Goal: Understand process/instructions: Learn how to perform a task or action

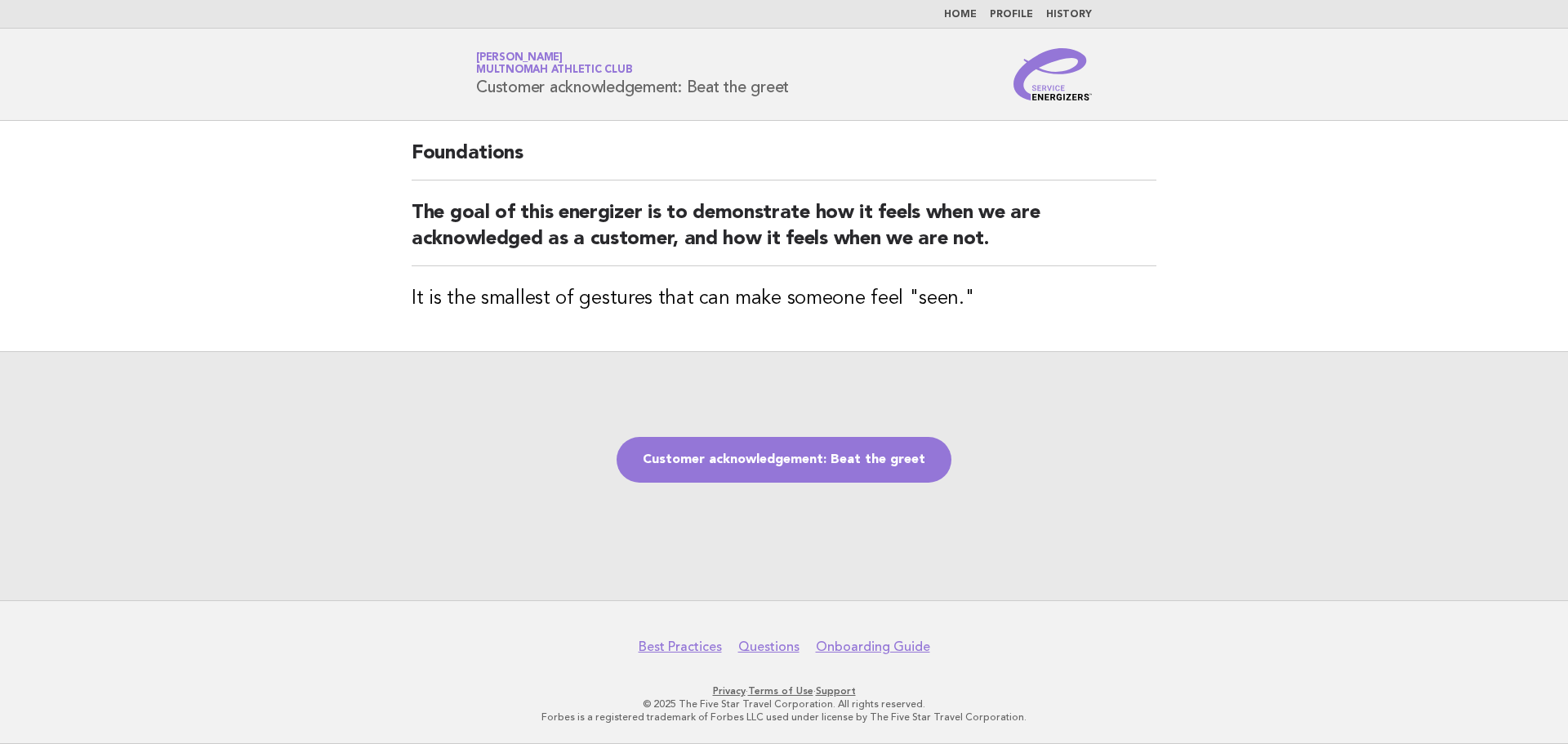
drag, startPoint x: 879, startPoint y: 465, endPoint x: 149, endPoint y: 456, distance: 730.1
click at [879, 465] on link "Customer acknowledgement: Beat the greet" at bounding box center [784, 460] width 335 height 46
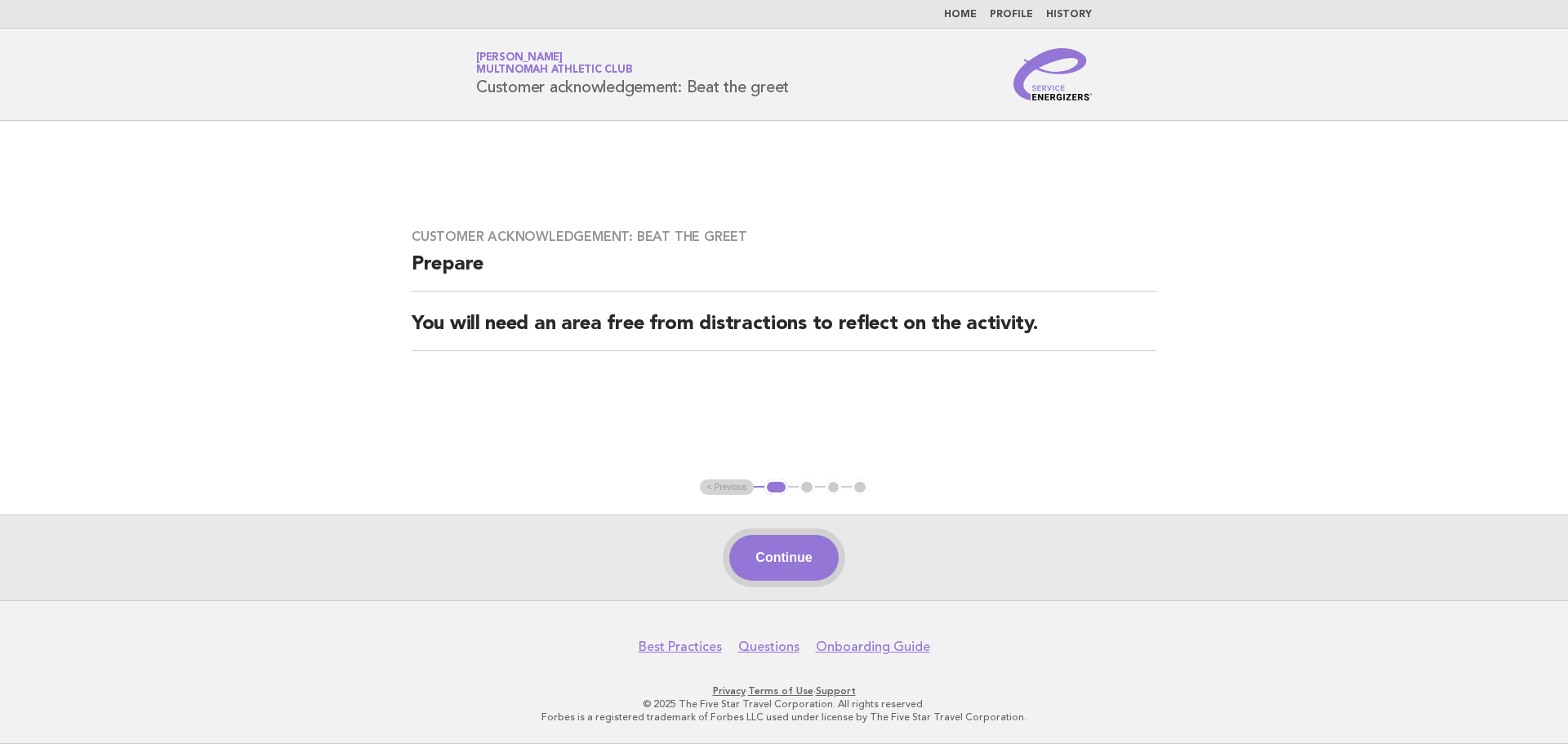
click at [781, 563] on button "Continue" at bounding box center [783, 558] width 108 height 46
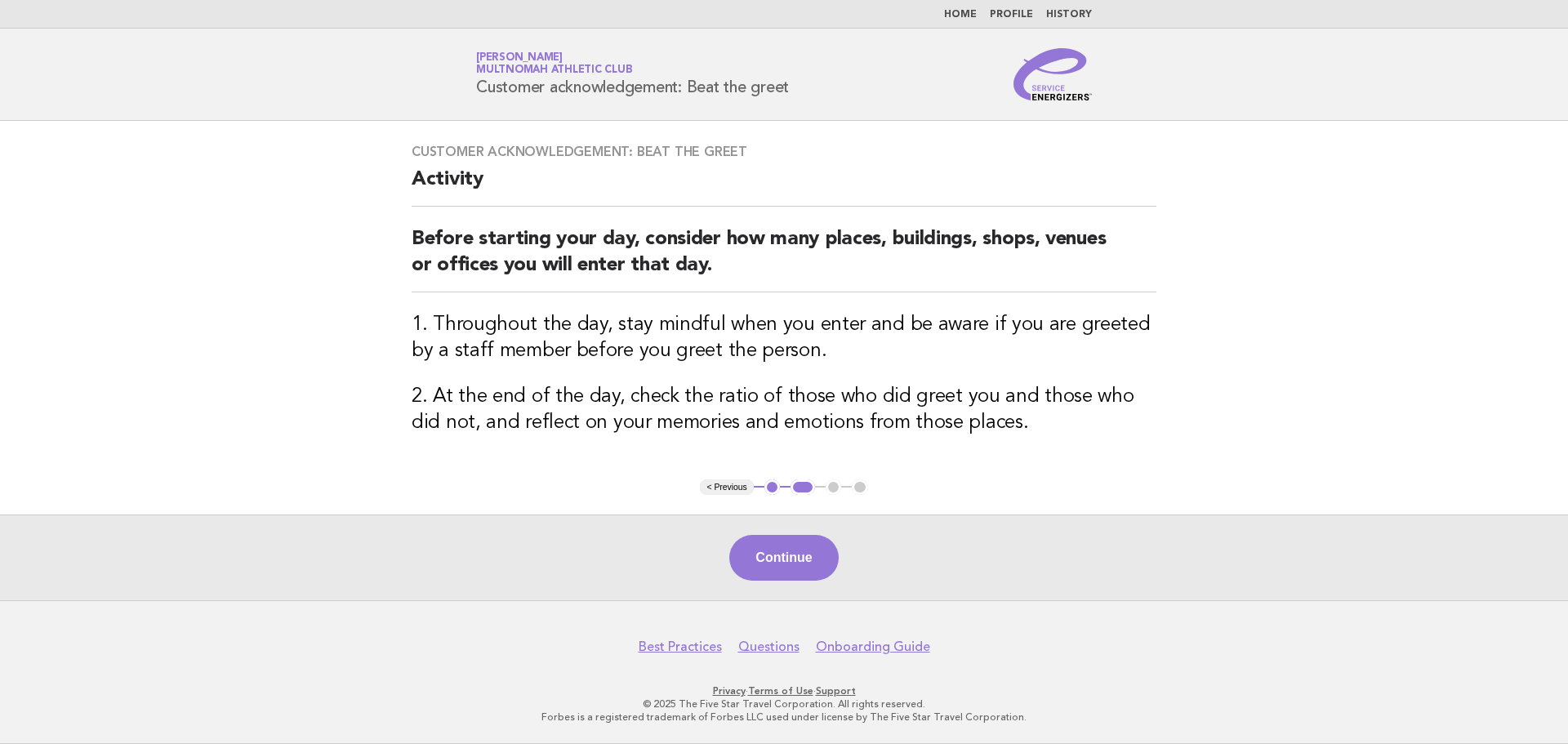
click at [781, 563] on button "Continue" at bounding box center [783, 558] width 108 height 46
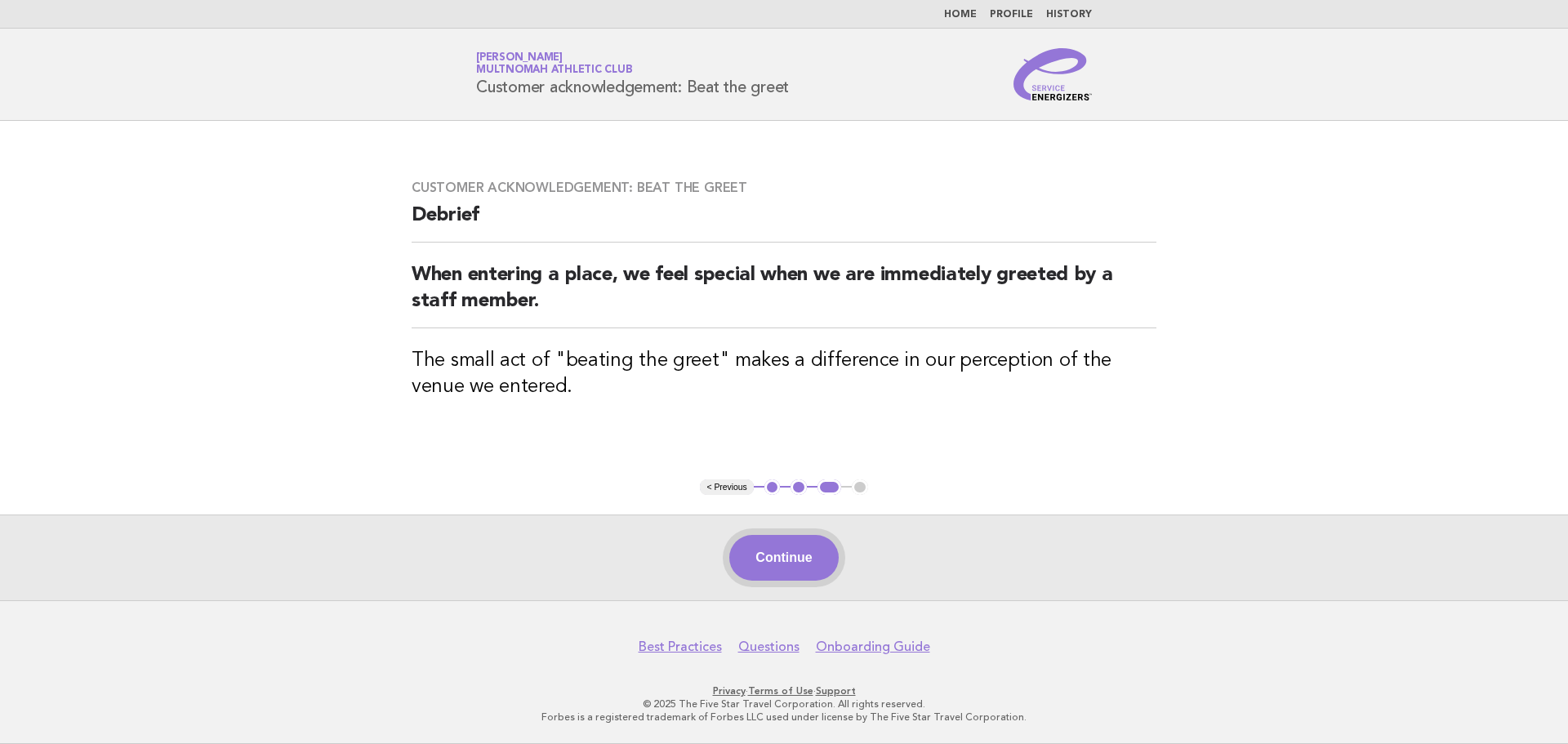
click at [796, 559] on button "Continue" at bounding box center [783, 558] width 108 height 46
